Goal: Task Accomplishment & Management: Manage account settings

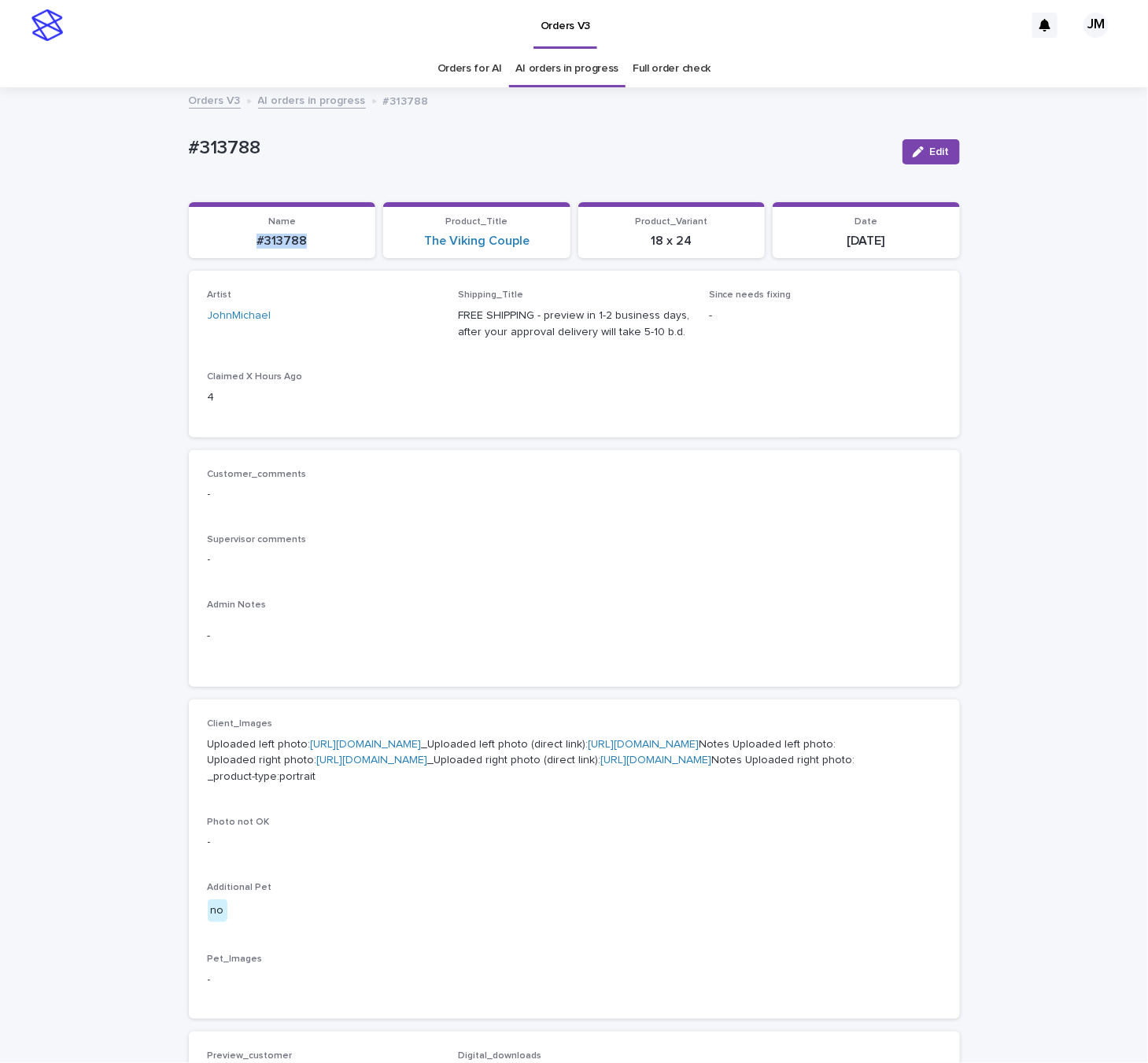
drag, startPoint x: 253, startPoint y: 244, endPoint x: 300, endPoint y: 247, distance: 47.1
click at [303, 246] on p "#313788" at bounding box center [282, 240] width 168 height 15
copy p "#313788"
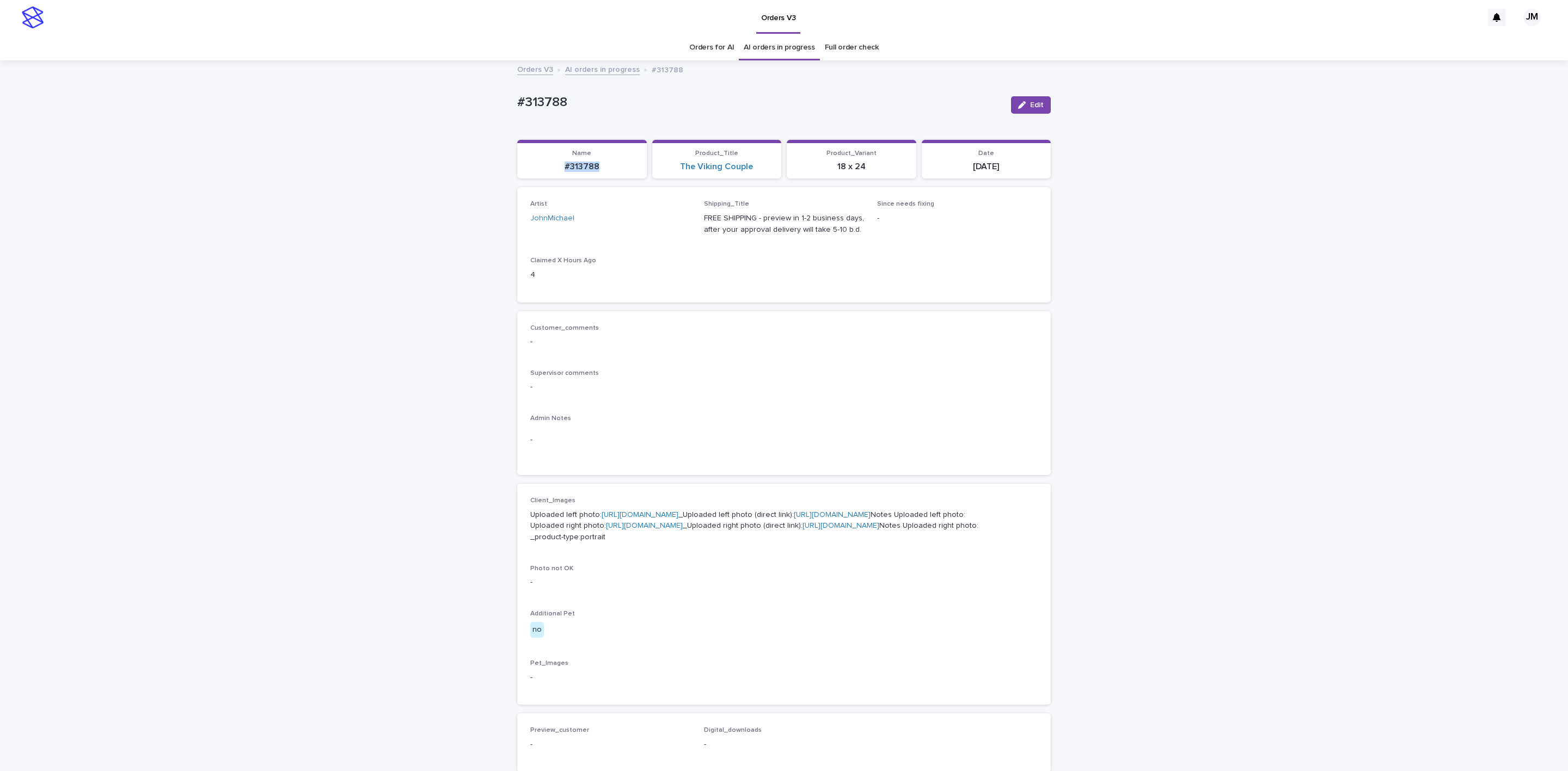
click at [794, 103] on span "Edit" at bounding box center [1037, 105] width 13 height 7
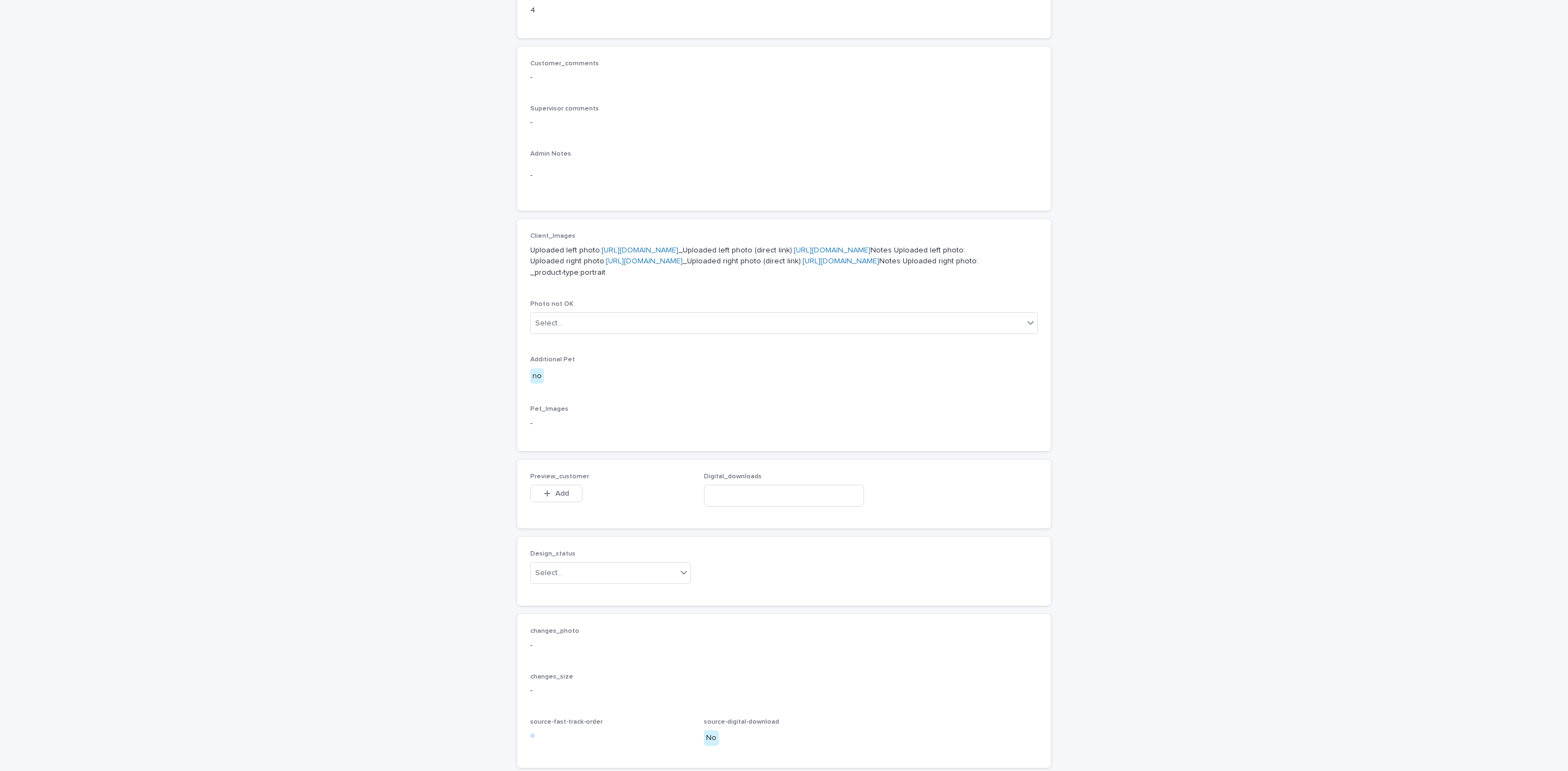
scroll to position [469, 0]
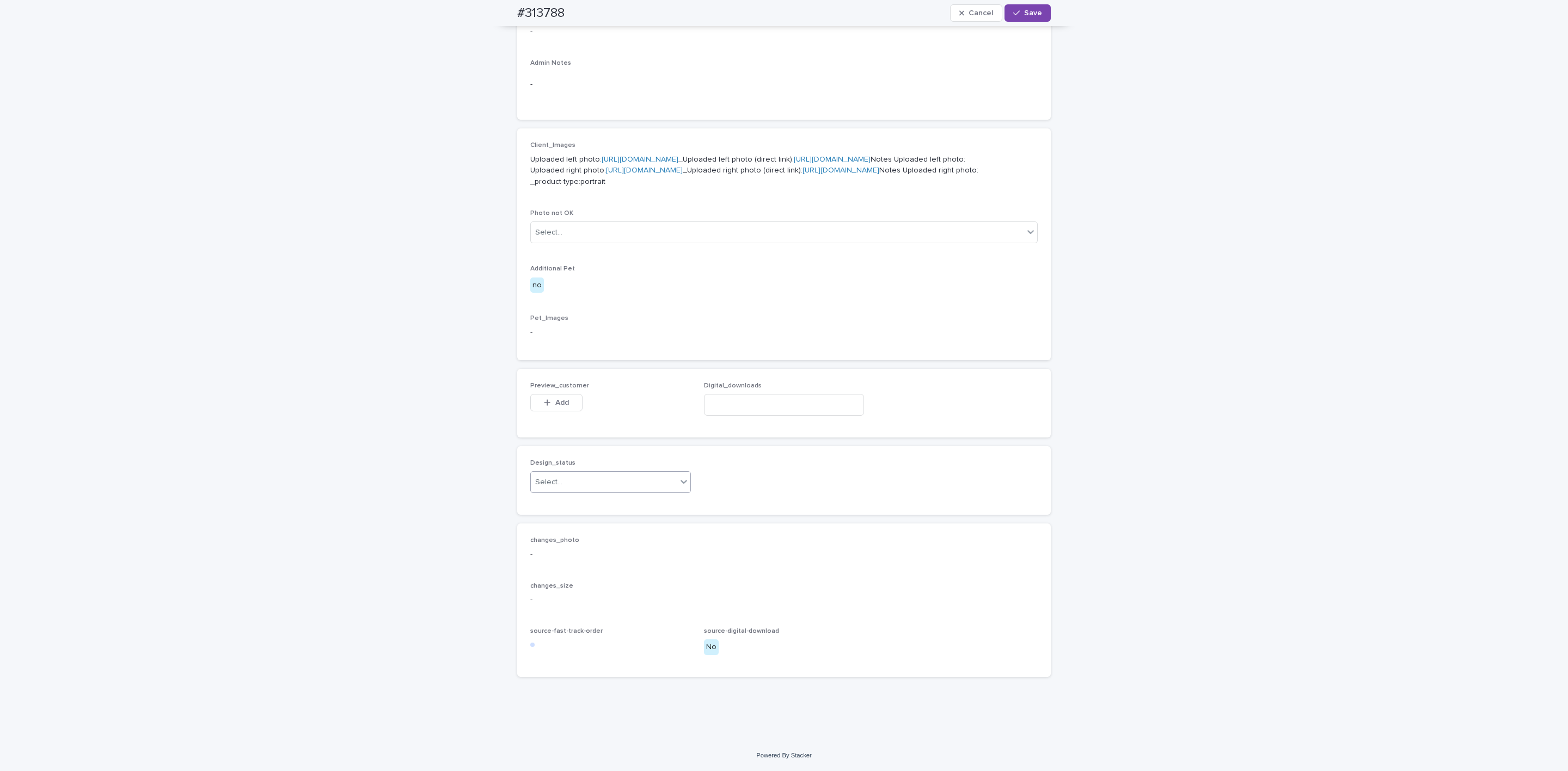
click at [577, 482] on div "Select..." at bounding box center [604, 482] width 146 height 18
click at [566, 516] on div "Needs fixing" at bounding box center [604, 522] width 160 height 19
drag, startPoint x: 562, startPoint y: 479, endPoint x: 558, endPoint y: 498, distance: 19.4
click at [562, 480] on span "Needs fixing" at bounding box center [557, 482] width 43 height 12
click at [557, 505] on div "Uploaded" at bounding box center [604, 503] width 160 height 19
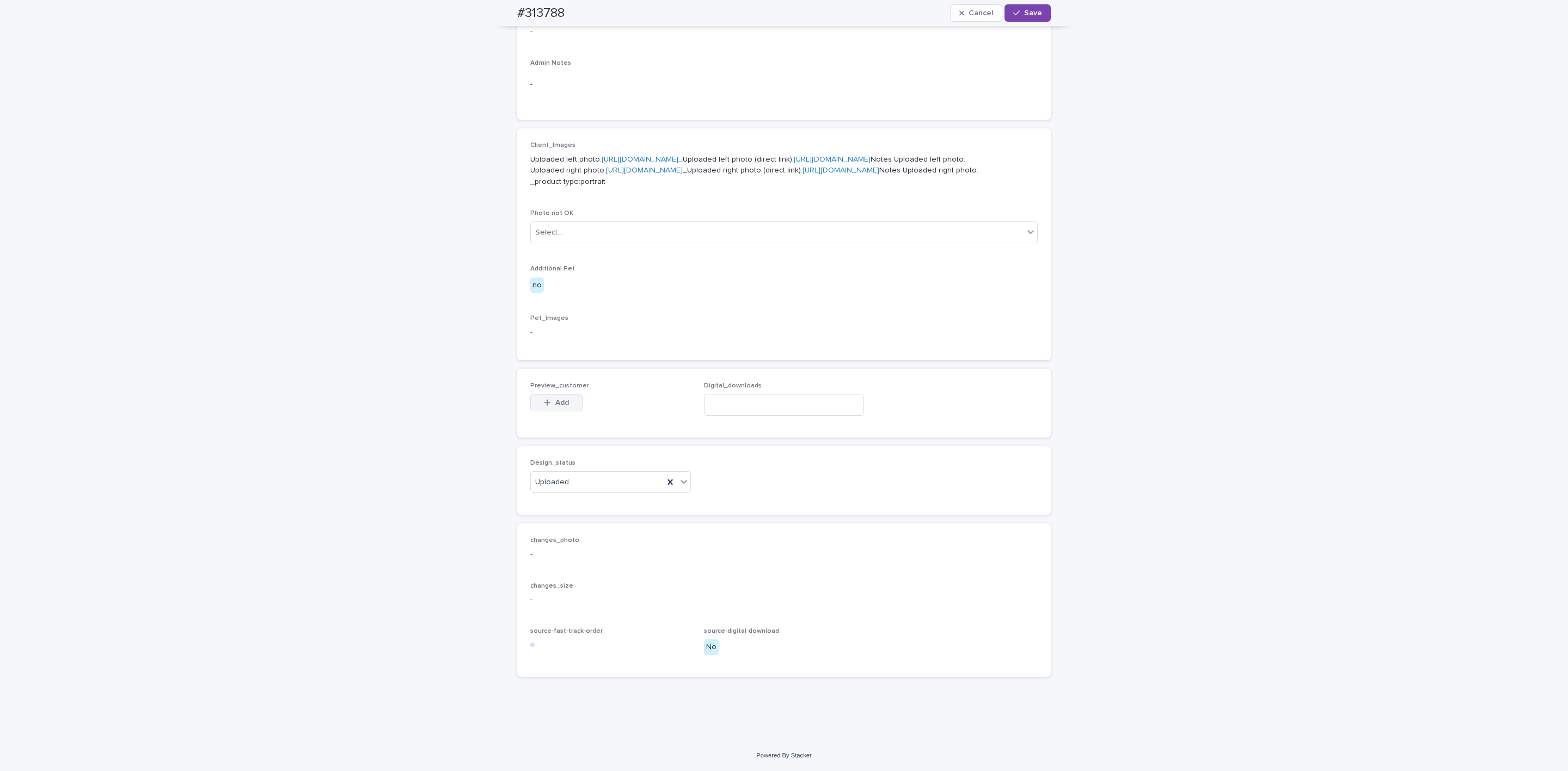
click at [560, 399] on span "Add" at bounding box center [562, 402] width 13 height 7
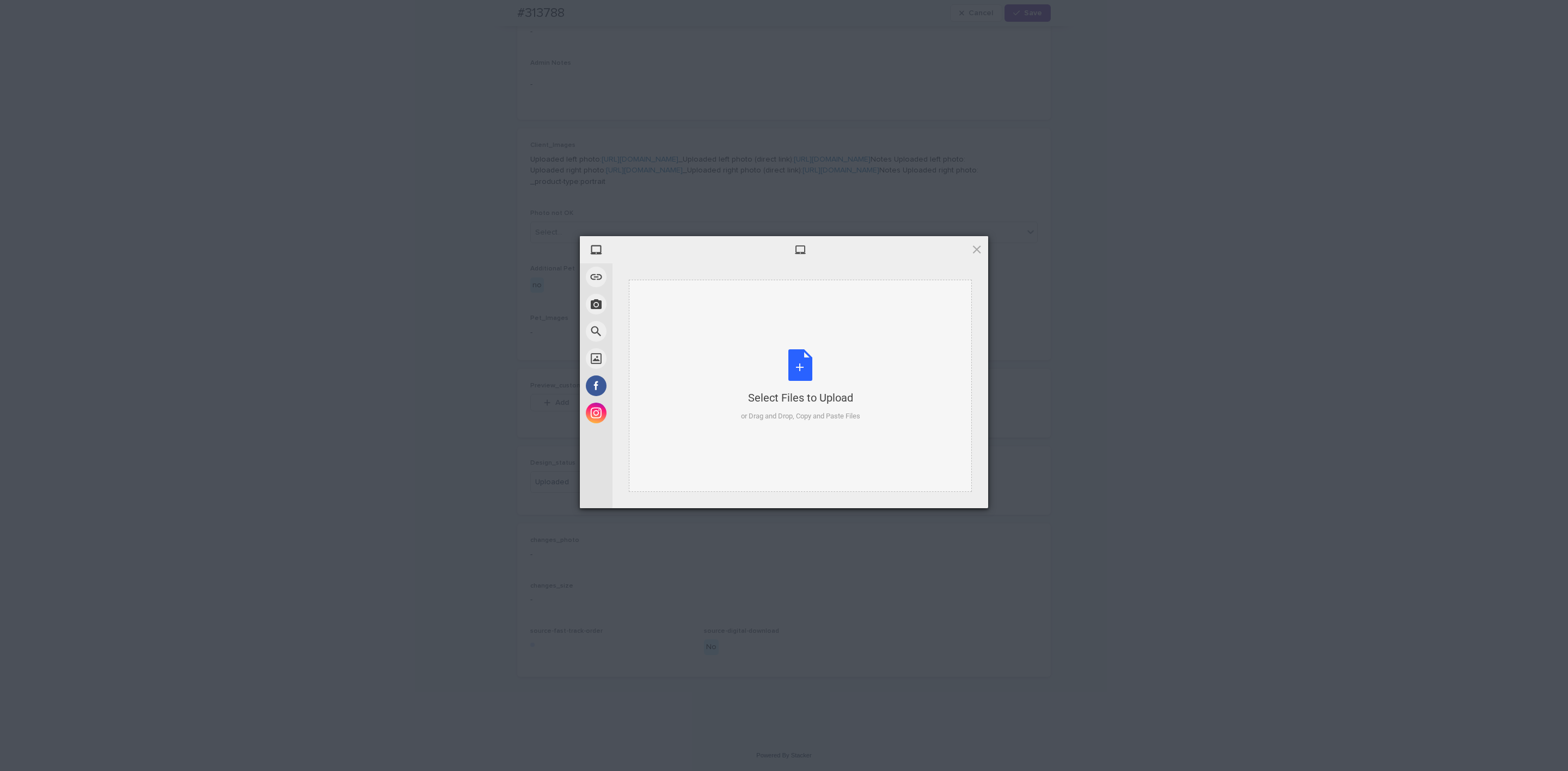
click at [794, 329] on div "Select Files to Upload or Drag and Drop, Copy and Paste Files" at bounding box center [800, 386] width 343 height 212
drag, startPoint x: 959, startPoint y: 489, endPoint x: 962, endPoint y: 482, distance: 7.6
click at [794, 489] on span "Upload 1" at bounding box center [955, 493] width 55 height 21
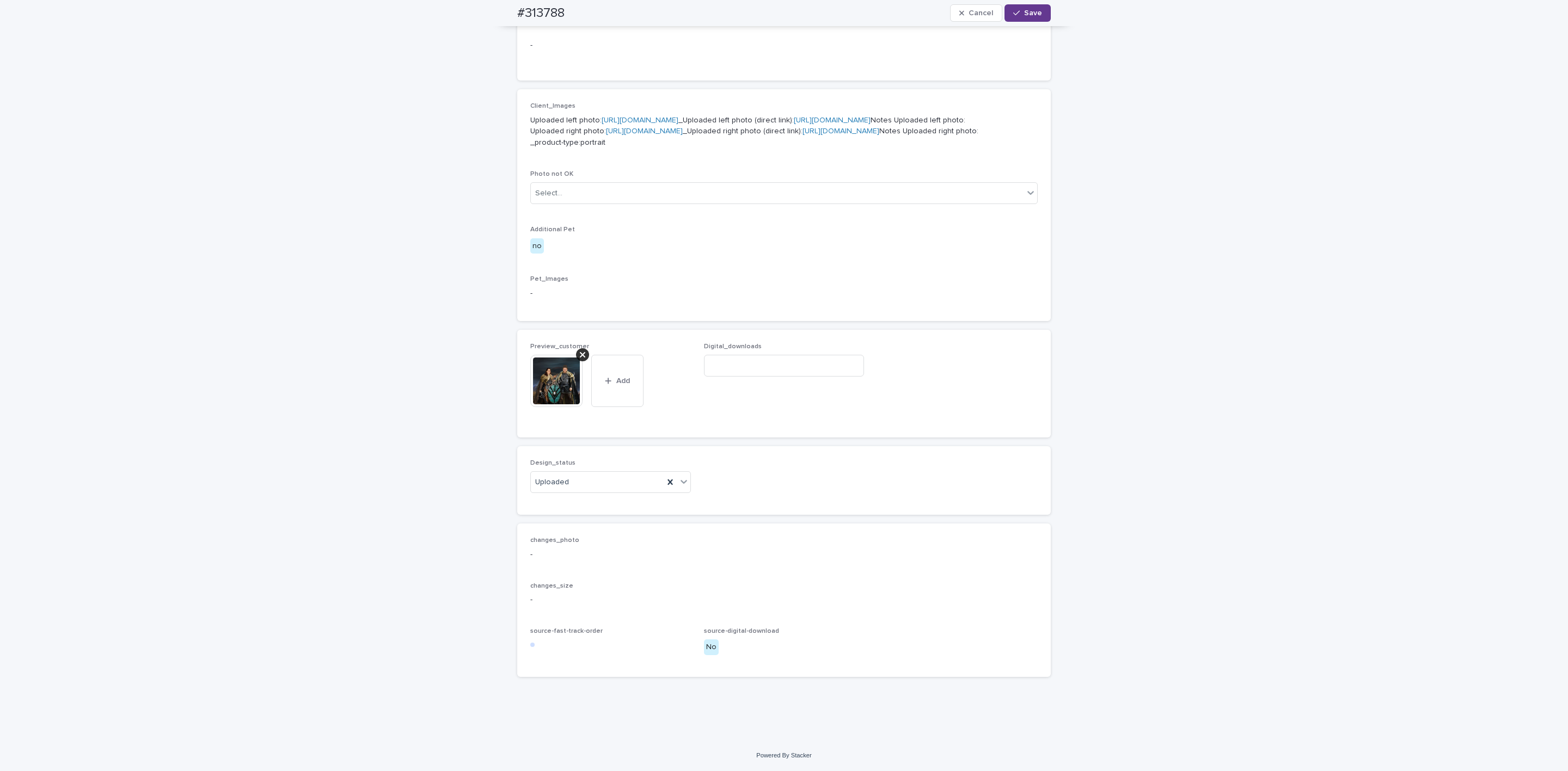
click at [794, 5] on button "Save" at bounding box center [1027, 13] width 46 height 17
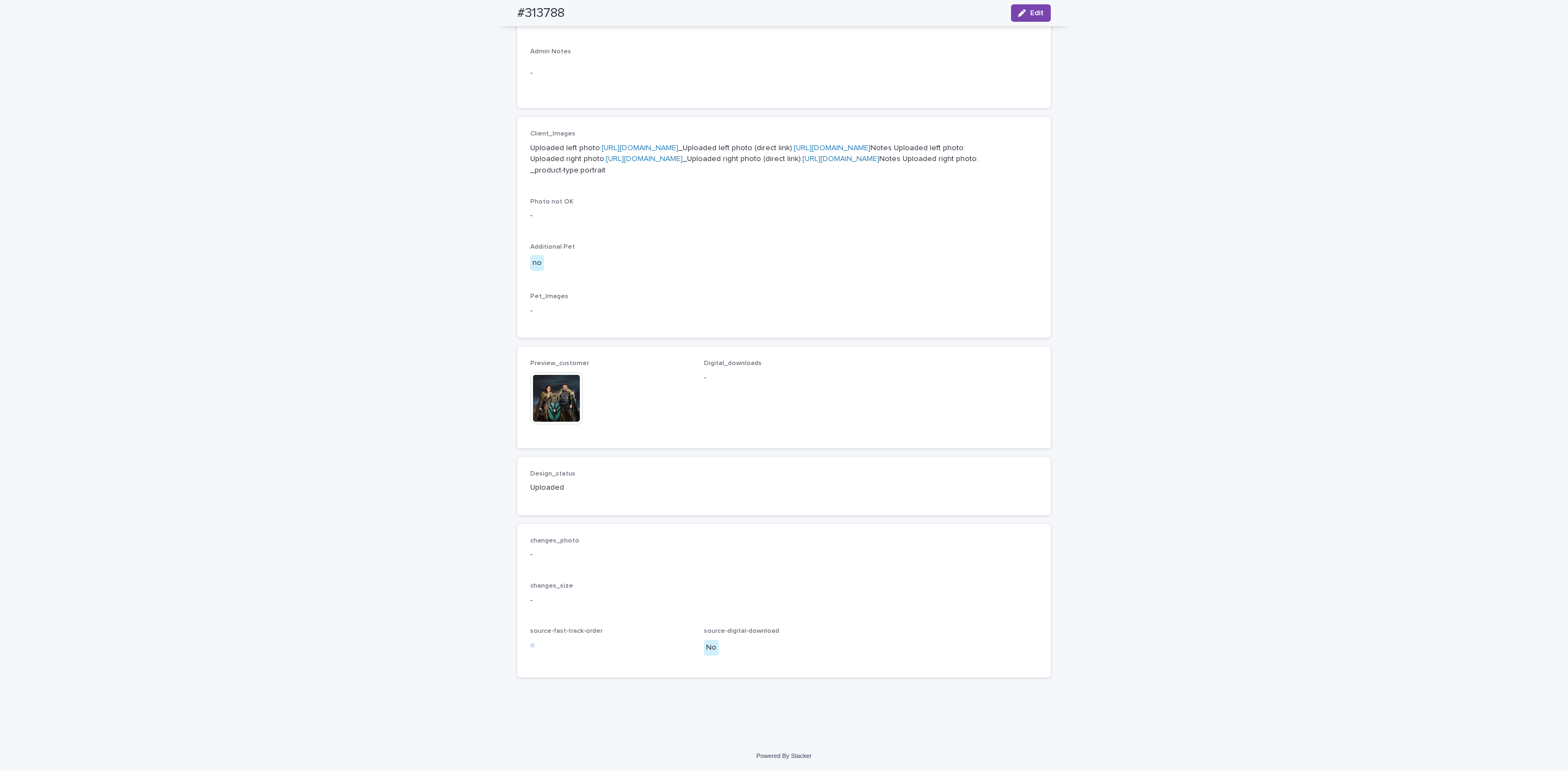
scroll to position [474, 0]
drag, startPoint x: 501, startPoint y: 12, endPoint x: 558, endPoint y: 21, distance: 57.7
click at [562, 21] on div "#313788 Edit" at bounding box center [784, 13] width 586 height 26
copy h2 "#313788"
click at [562, 402] on img at bounding box center [556, 398] width 52 height 52
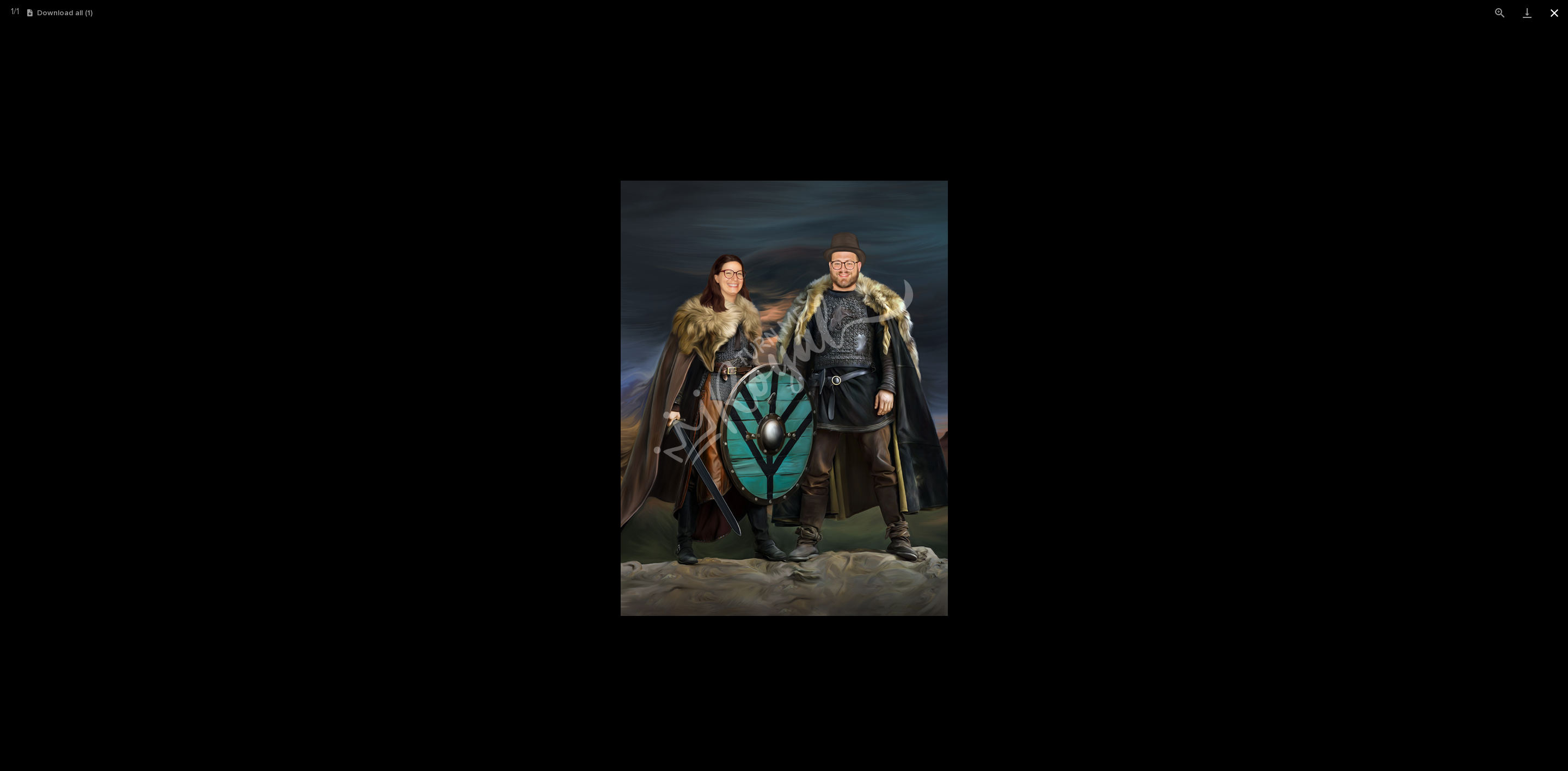
click at [794, 13] on button "Close gallery" at bounding box center [1554, 13] width 28 height 26
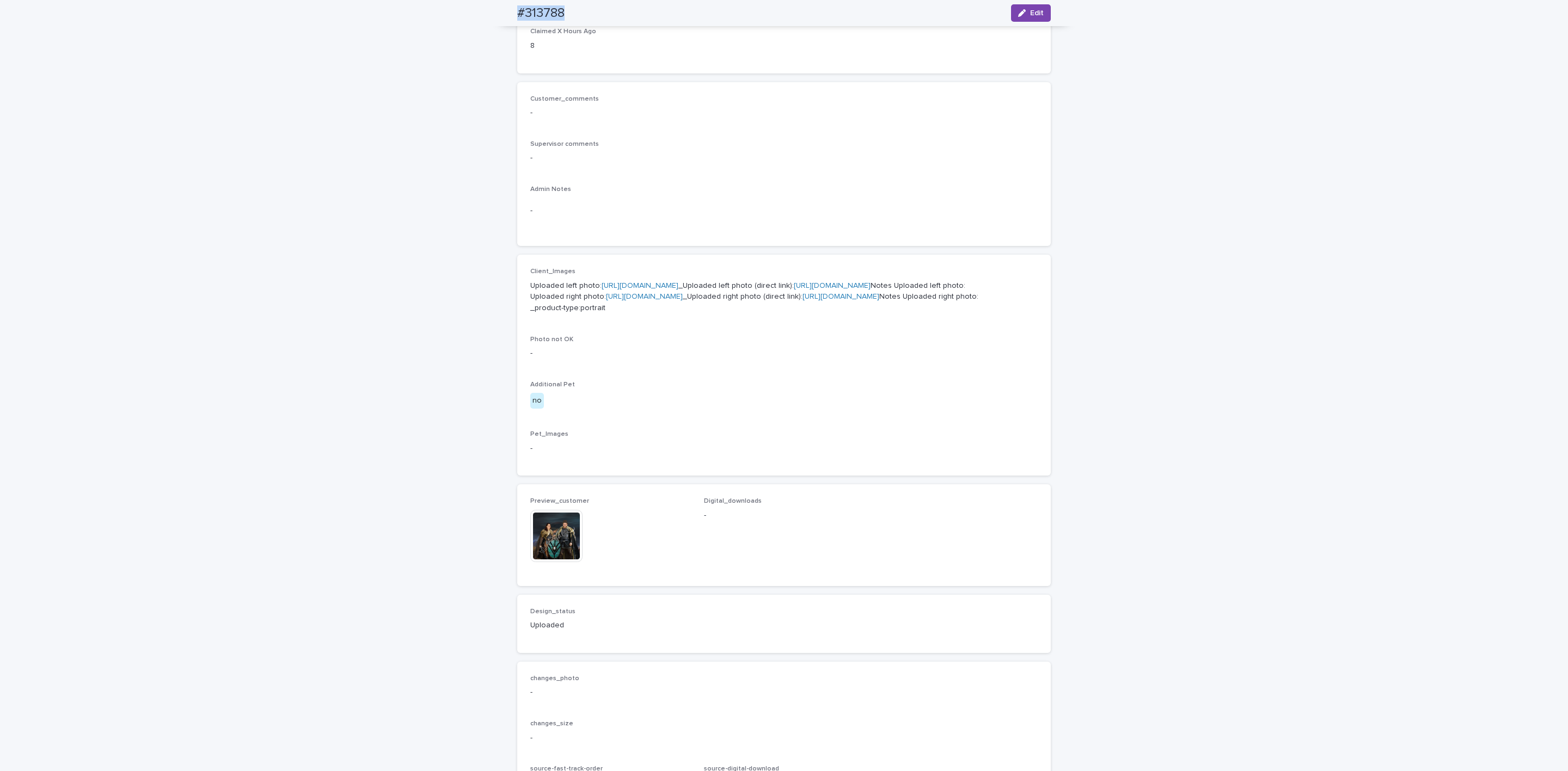
scroll to position [0, 0]
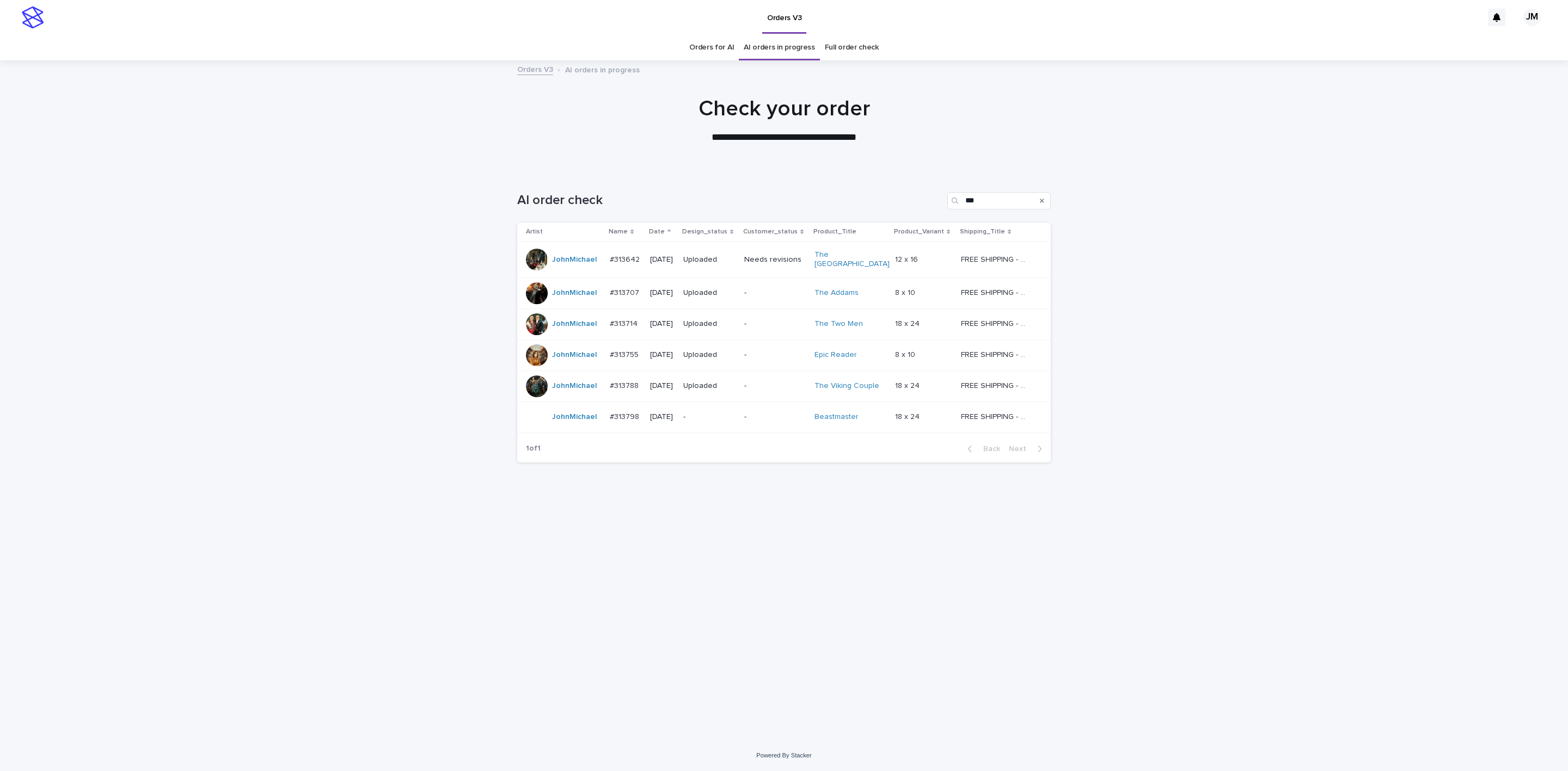
click at [724, 47] on link "Orders for AI" at bounding box center [711, 48] width 45 height 26
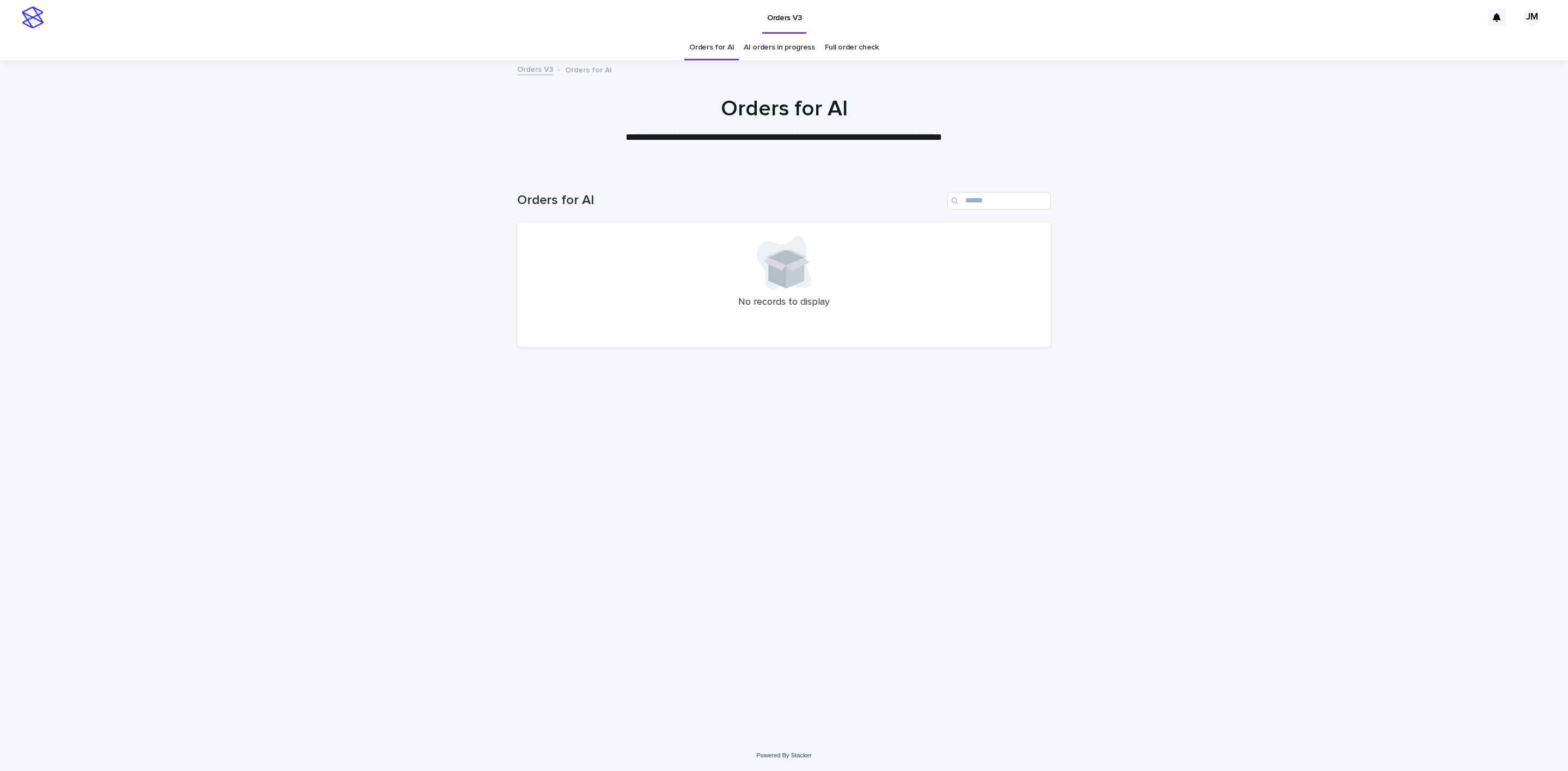
click at [772, 54] on link "AI orders in progress" at bounding box center [779, 48] width 72 height 26
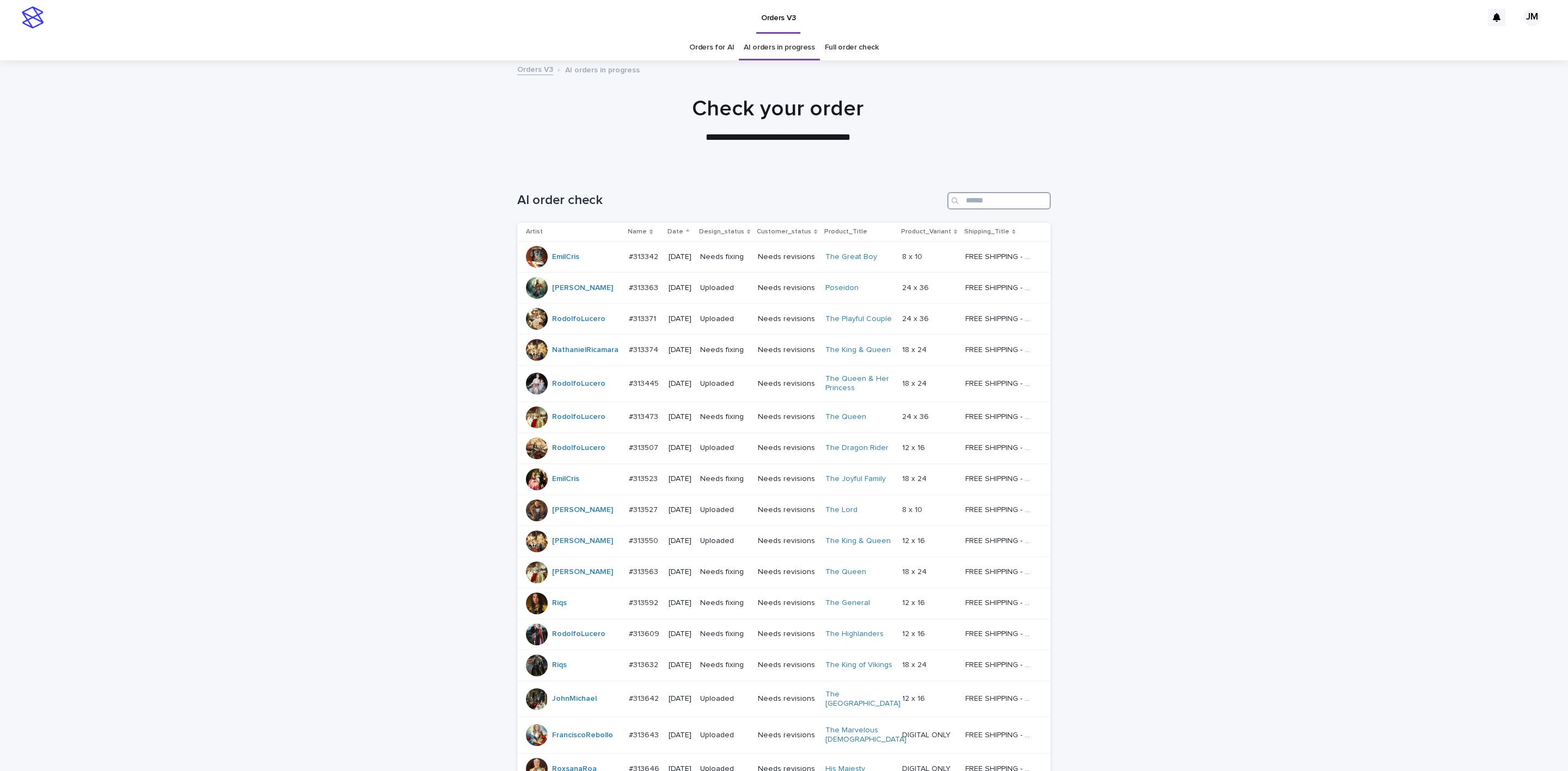
click at [794, 193] on input "Search" at bounding box center [999, 201] width 103 height 17
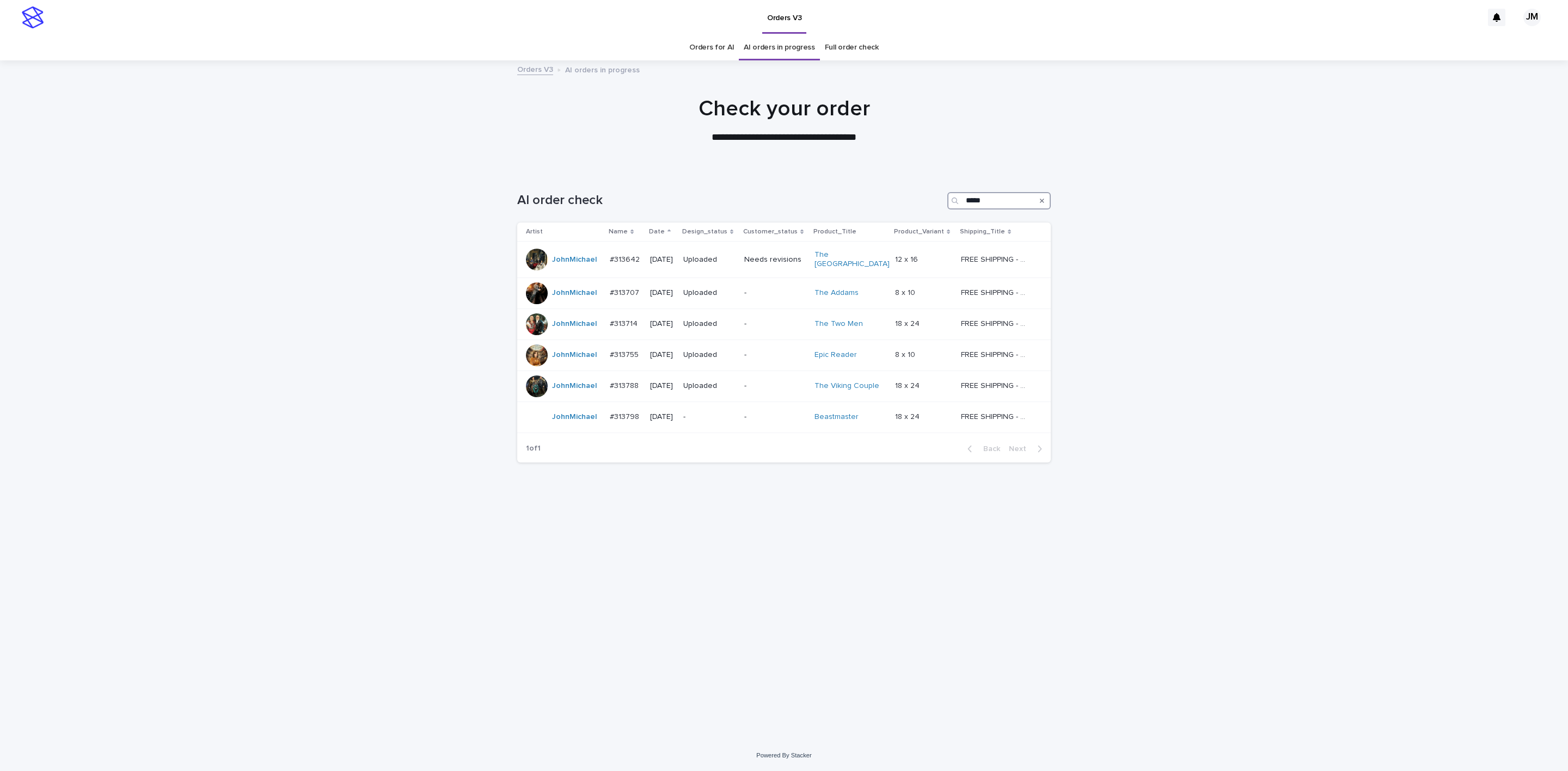
type input "*****"
click at [717, 53] on link "Orders for AI" at bounding box center [711, 48] width 45 height 26
